Goal: Task Accomplishment & Management: Complete application form

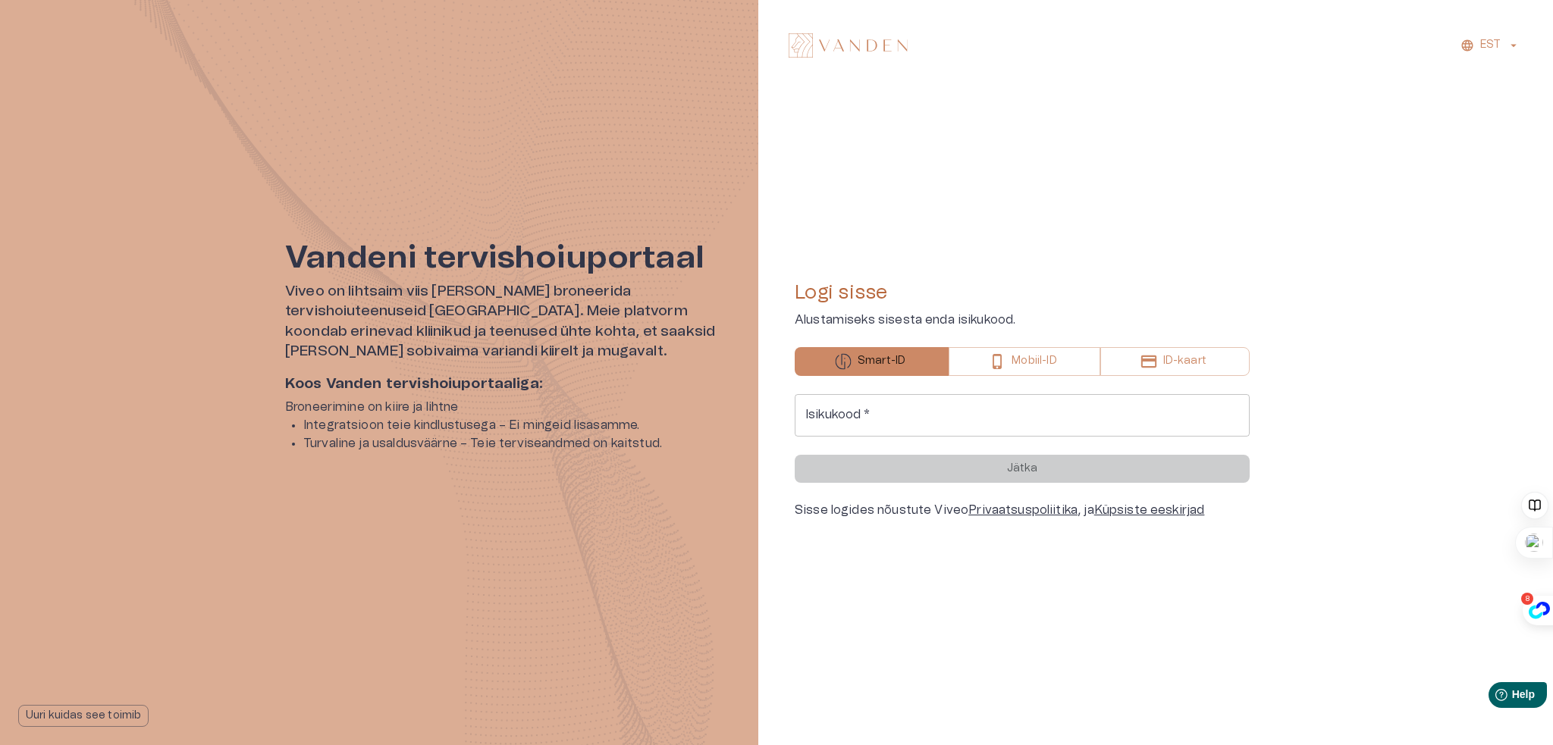
drag, startPoint x: 865, startPoint y: 421, endPoint x: 870, endPoint y: 415, distance: 8.1
click at [865, 421] on input "Isikukood   *" at bounding box center [1022, 415] width 455 height 42
type input "**********"
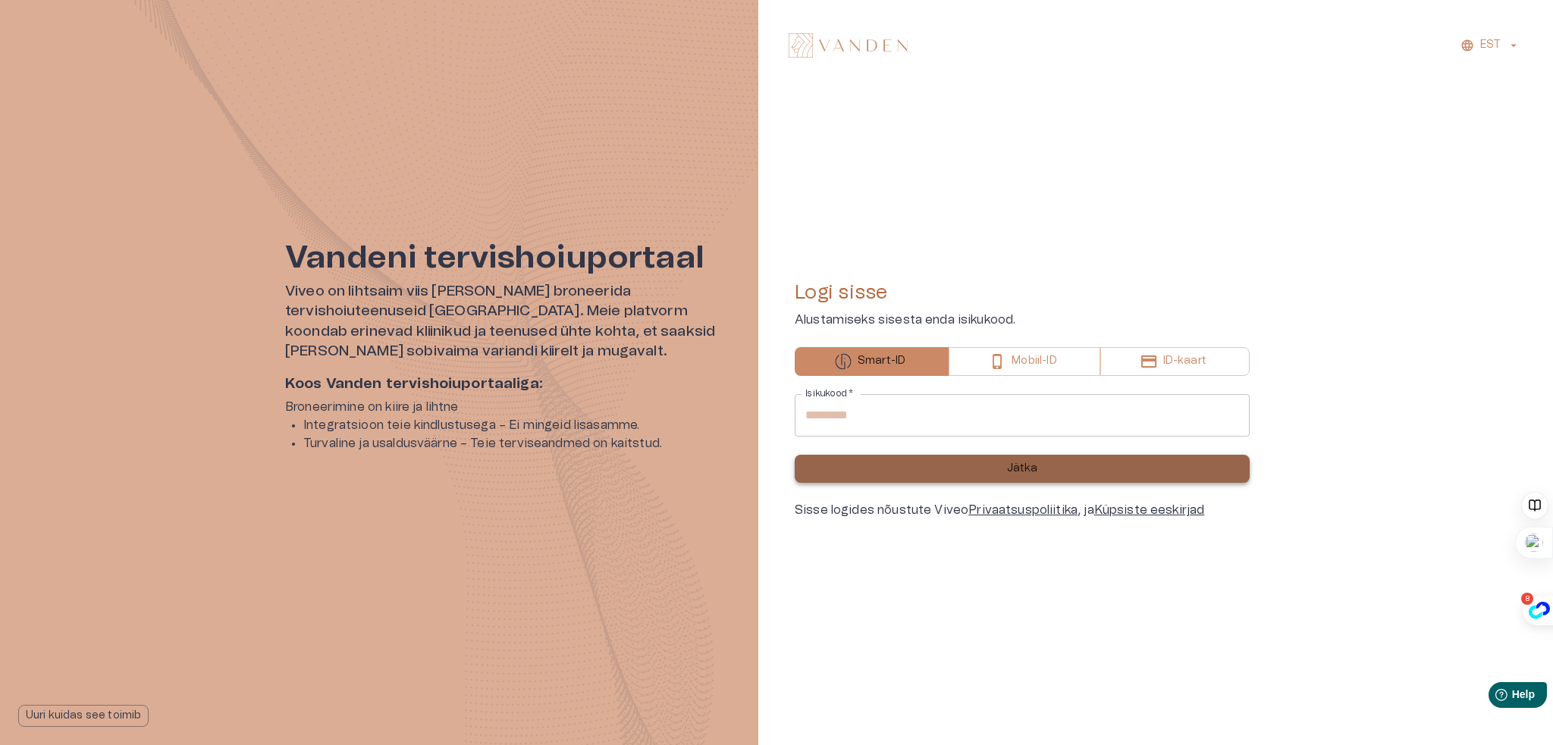
click at [1037, 472] on button "Jätka" at bounding box center [1022, 469] width 455 height 28
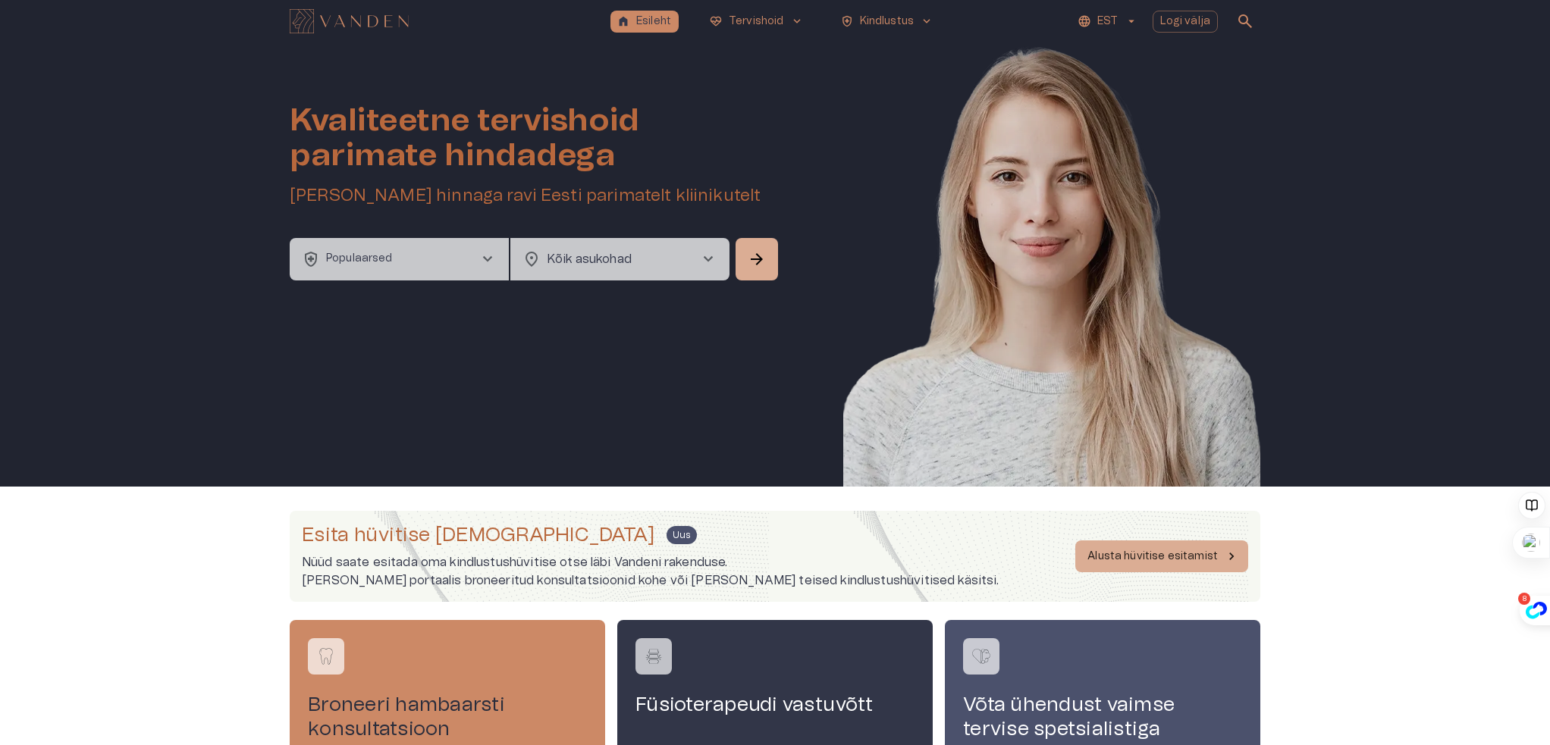
click at [397, 265] on button "health_and_safety Populaarsed chevron_right" at bounding box center [399, 259] width 219 height 42
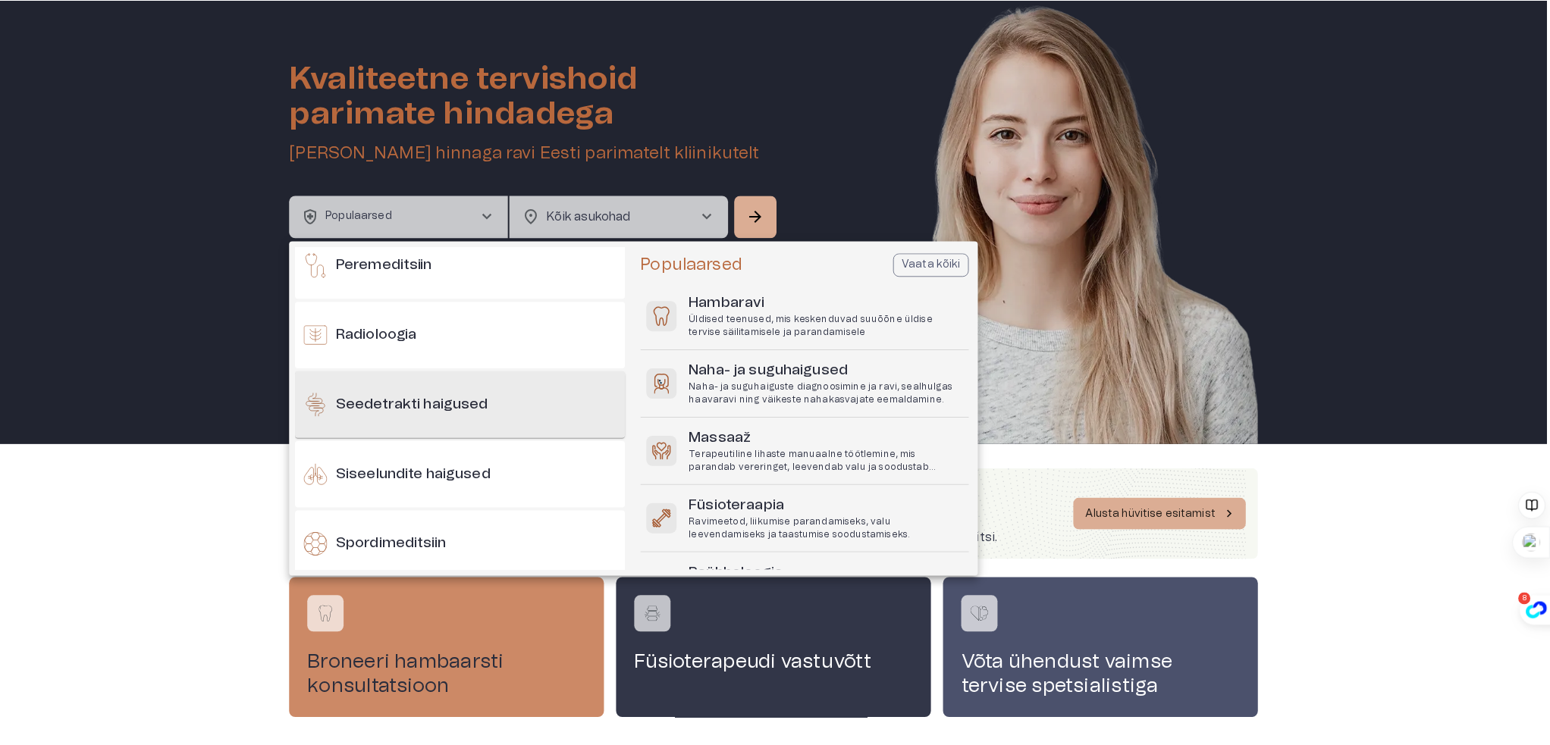
scroll to position [1632, 0]
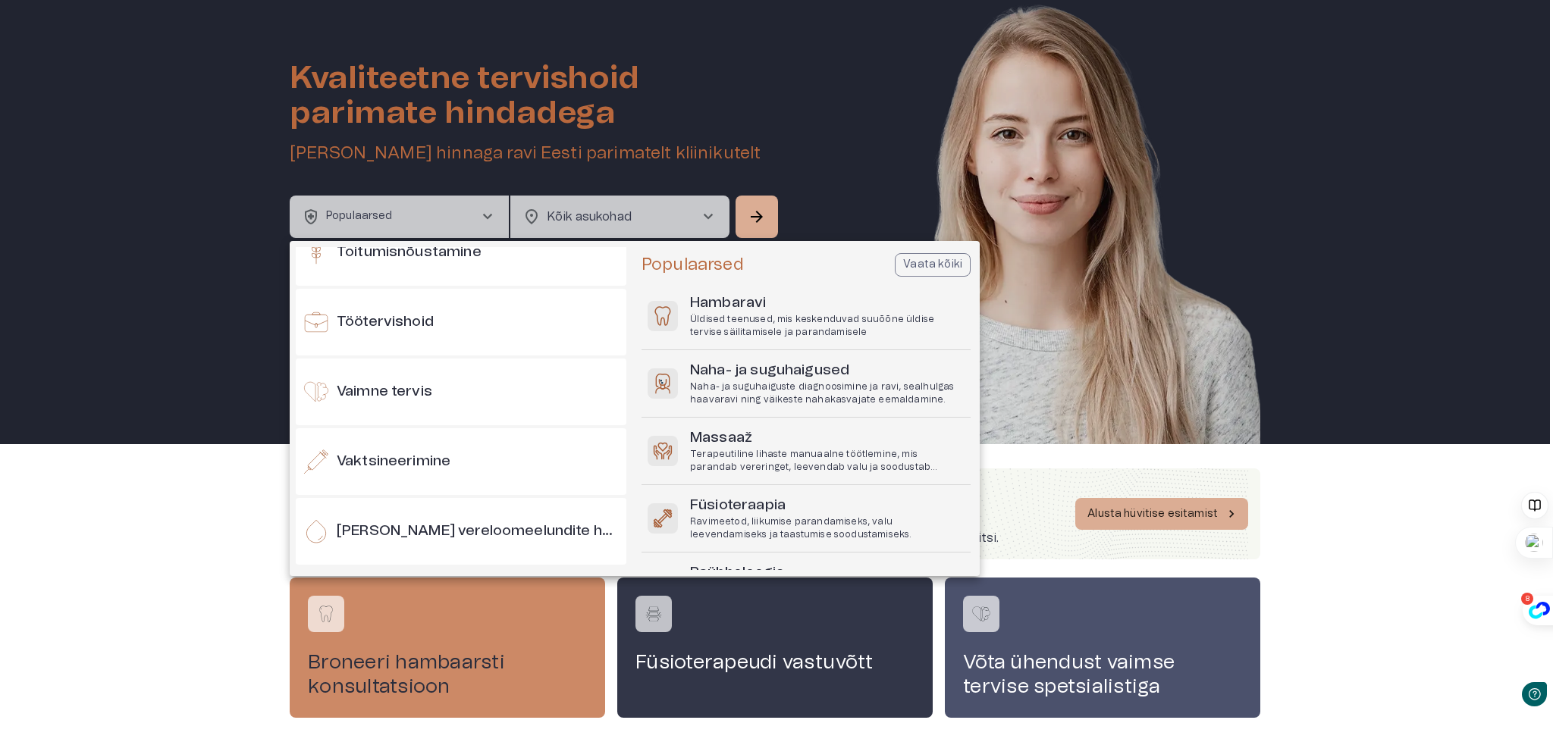
click at [876, 187] on div at bounding box center [776, 372] width 1553 height 745
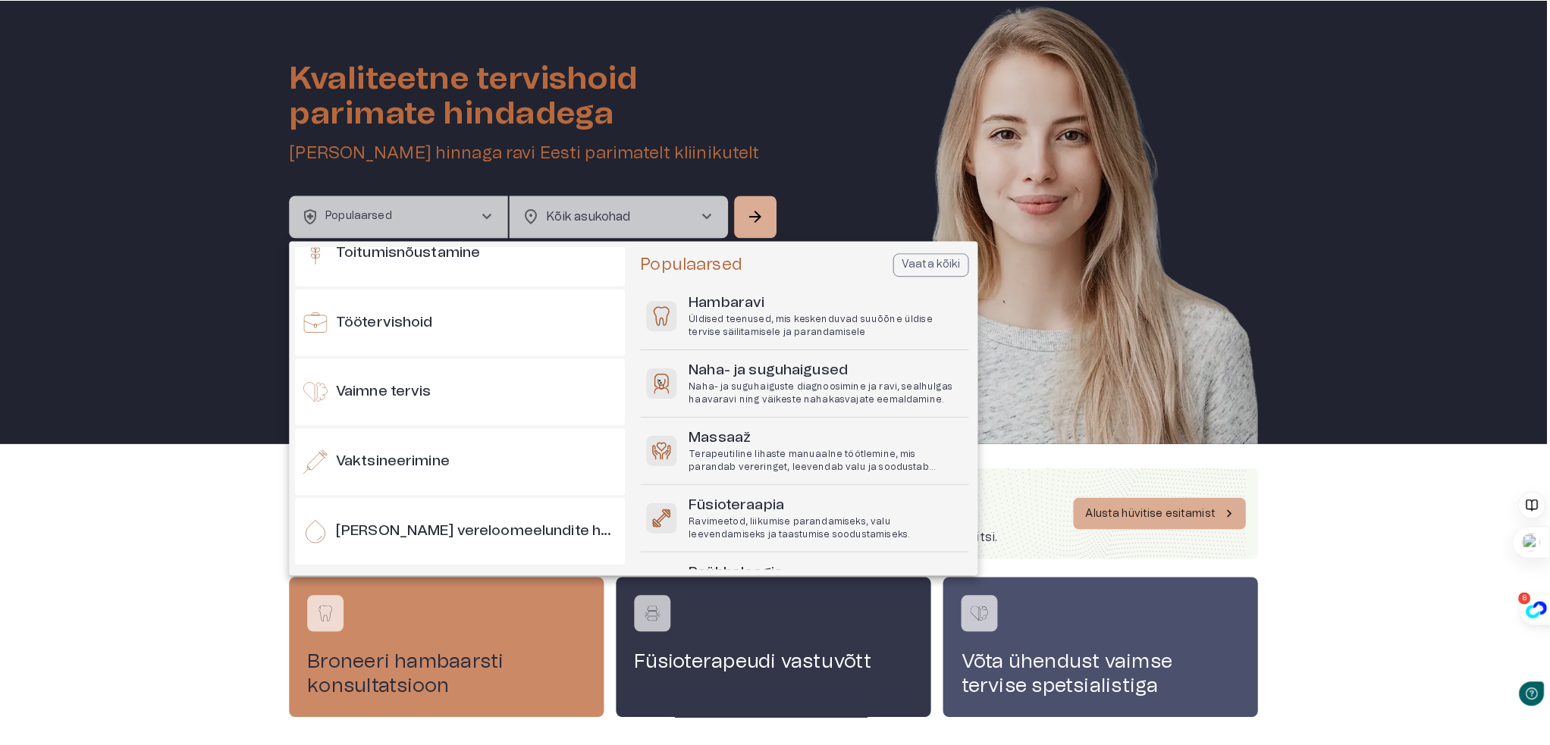
scroll to position [0, 0]
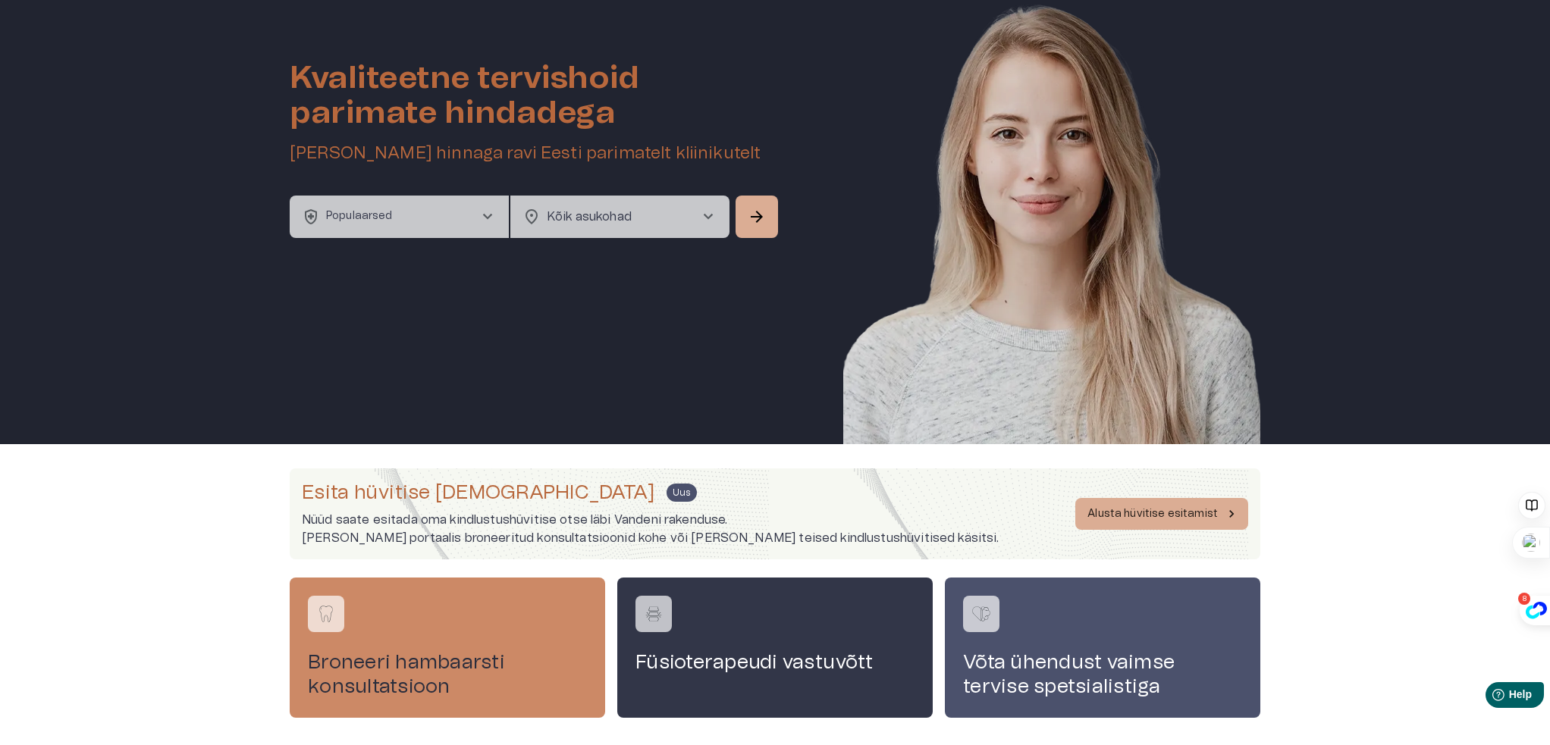
click at [593, 221] on body "home Esileht ecg_heart Tervishoid keyboard_arrow_down health_and_safety Kindlus…" at bounding box center [775, 330] width 1550 height 745
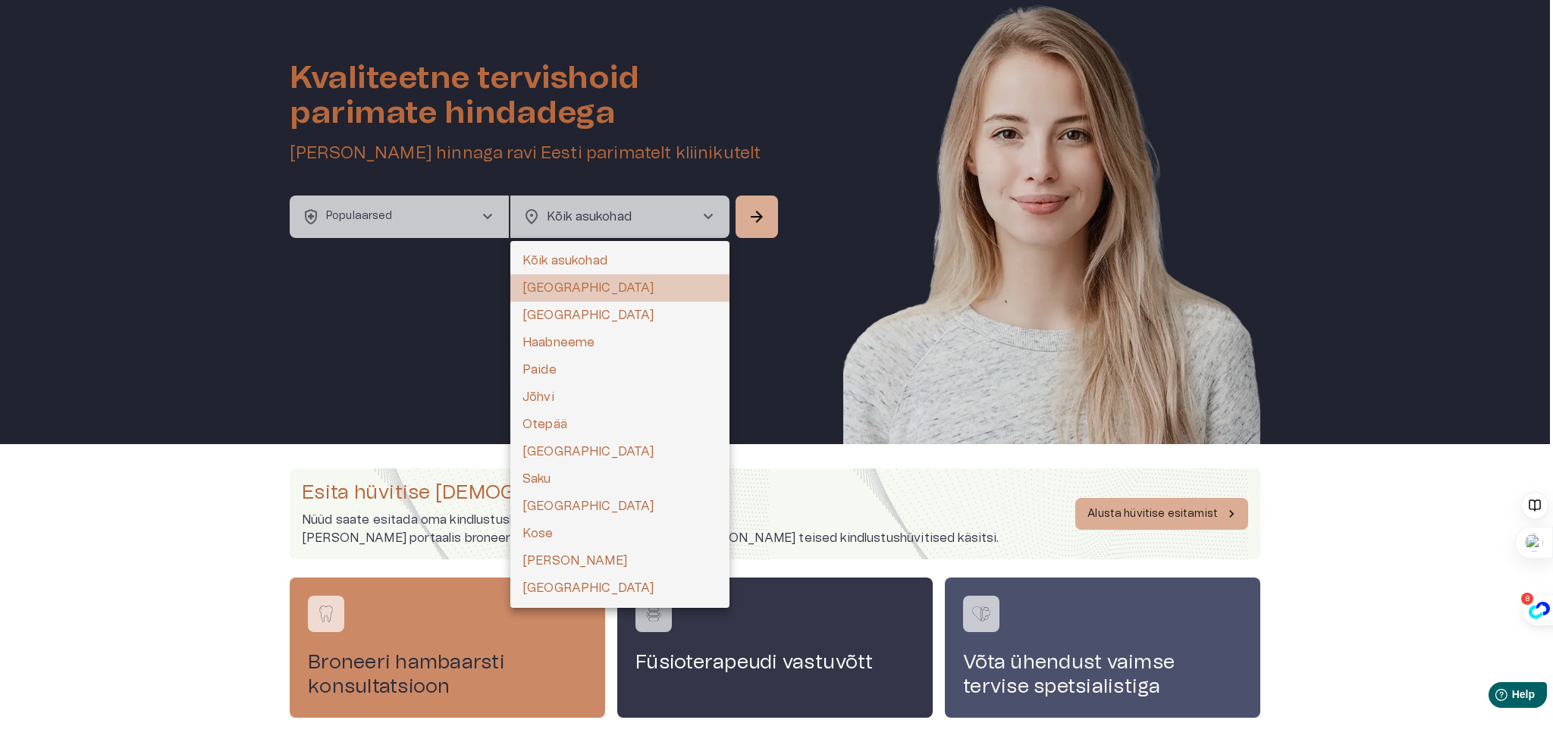
click at [577, 299] on li "[GEOGRAPHIC_DATA]" at bounding box center [619, 287] width 219 height 27
type input "**********"
